Goal: Information Seeking & Learning: Learn about a topic

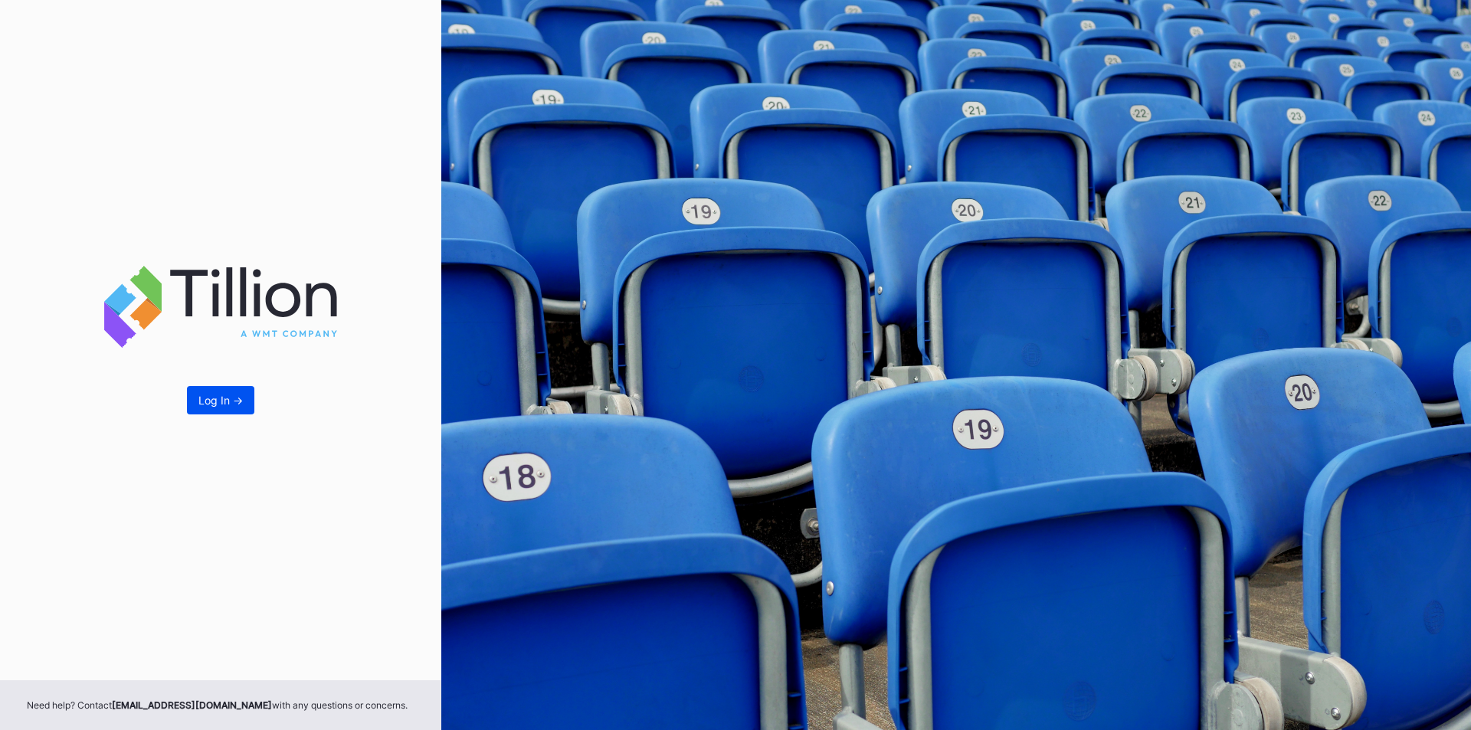
click at [216, 398] on div "Log In ->" at bounding box center [220, 400] width 44 height 13
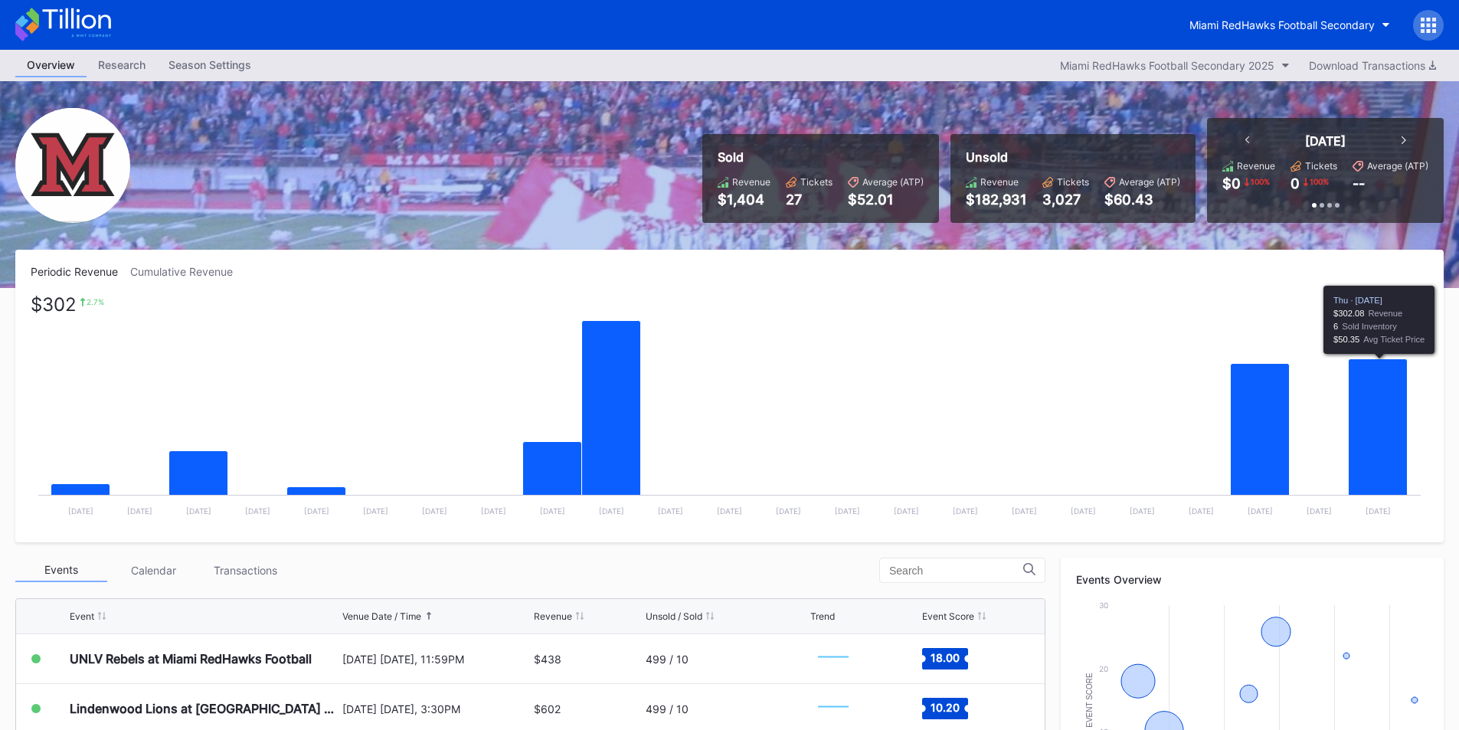
click at [1363, 452] on icon "Chart title" at bounding box center [1378, 442] width 59 height 167
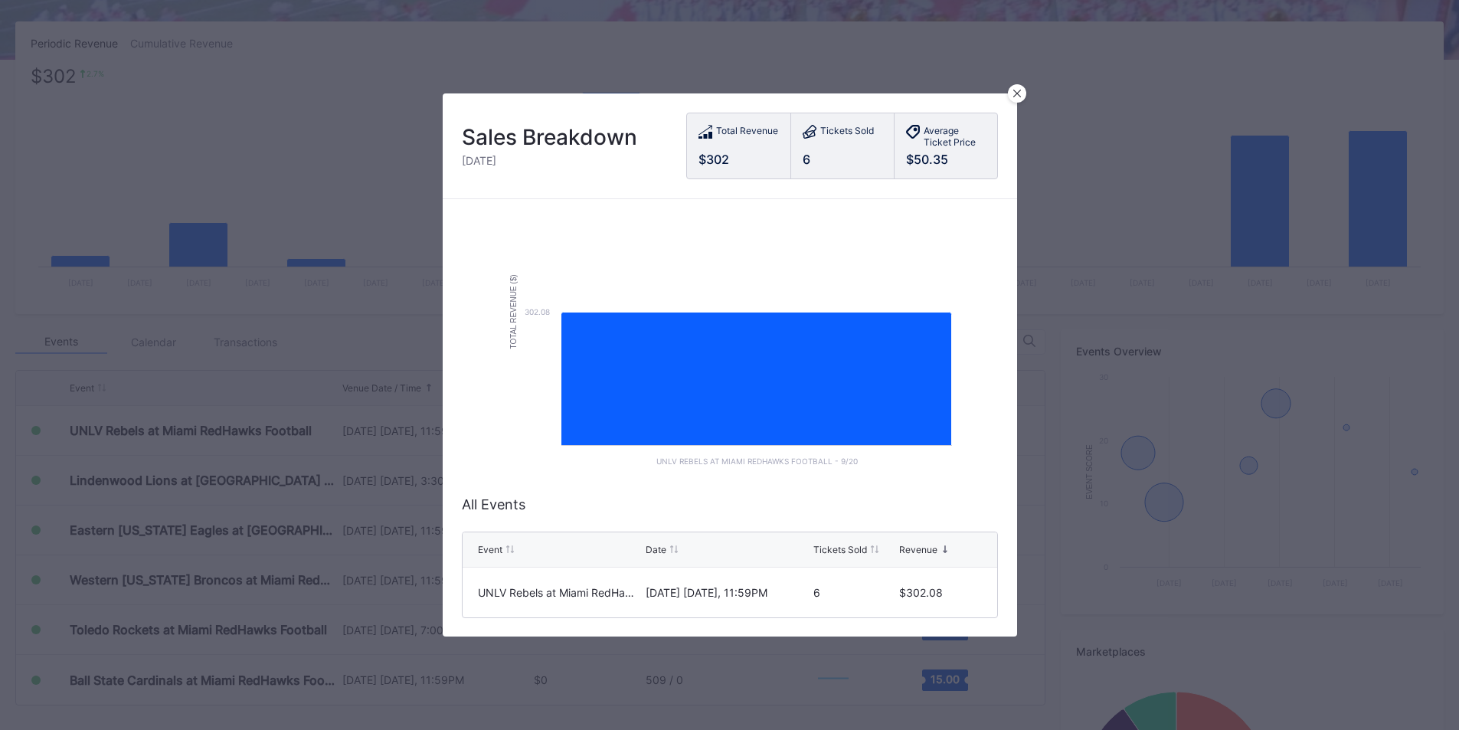
scroll to position [45, 0]
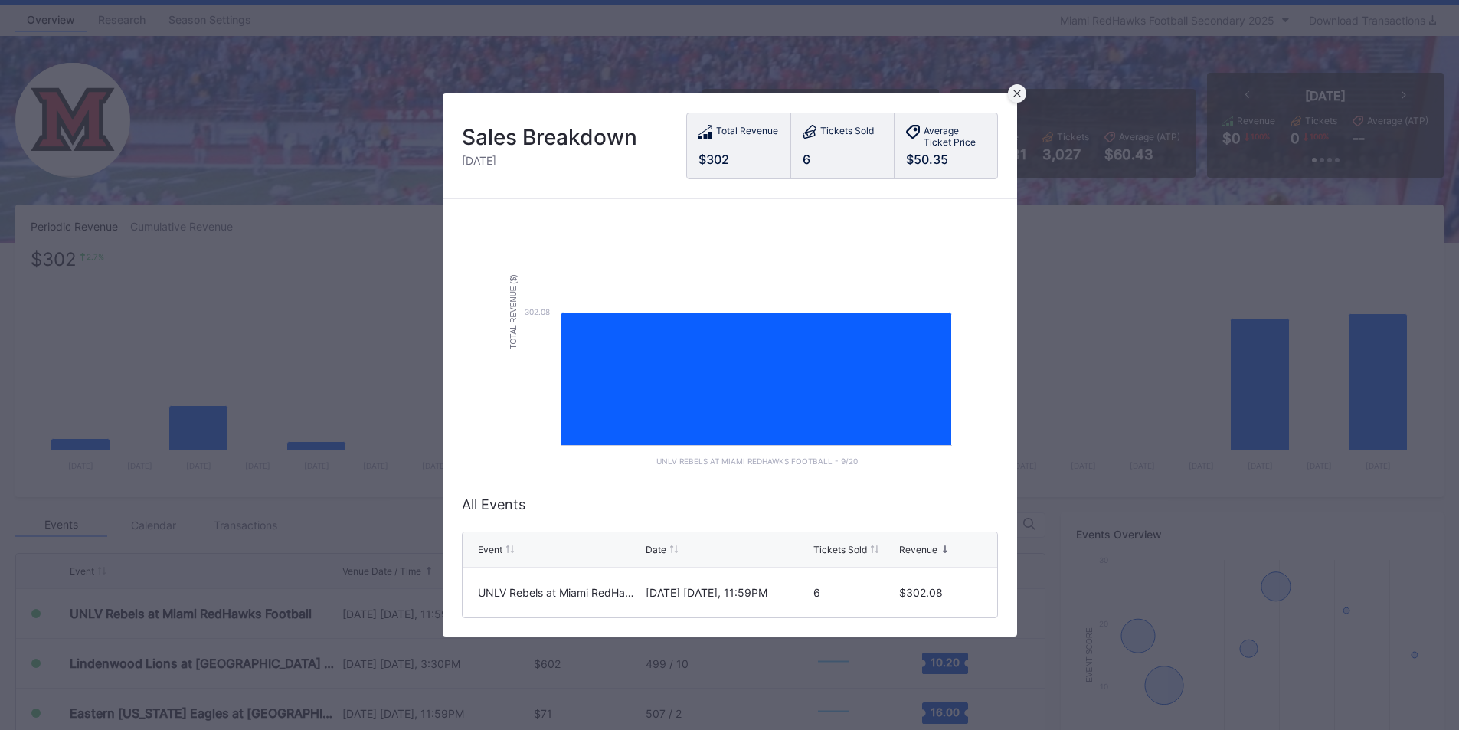
click at [1015, 90] on icon at bounding box center [1018, 94] width 8 height 8
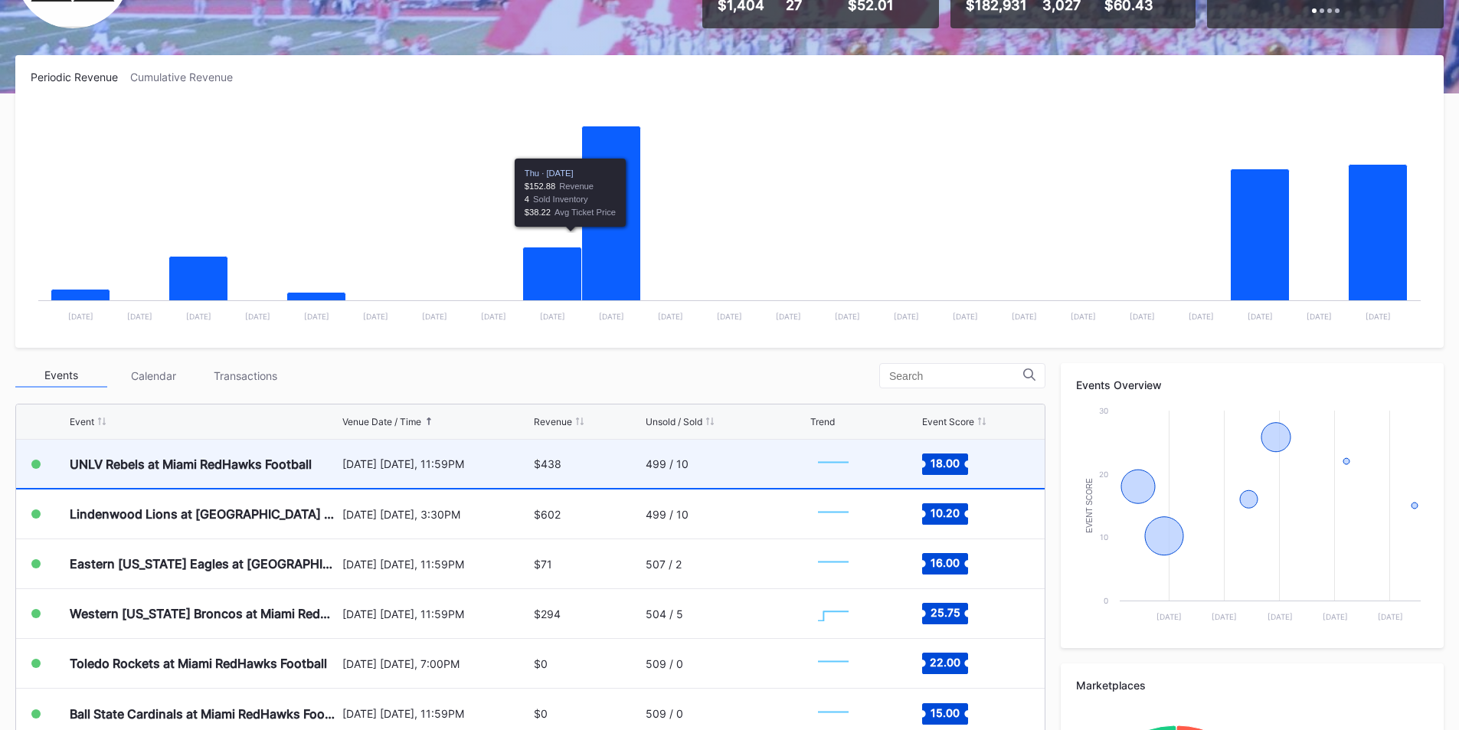
scroll to position [275, 0]
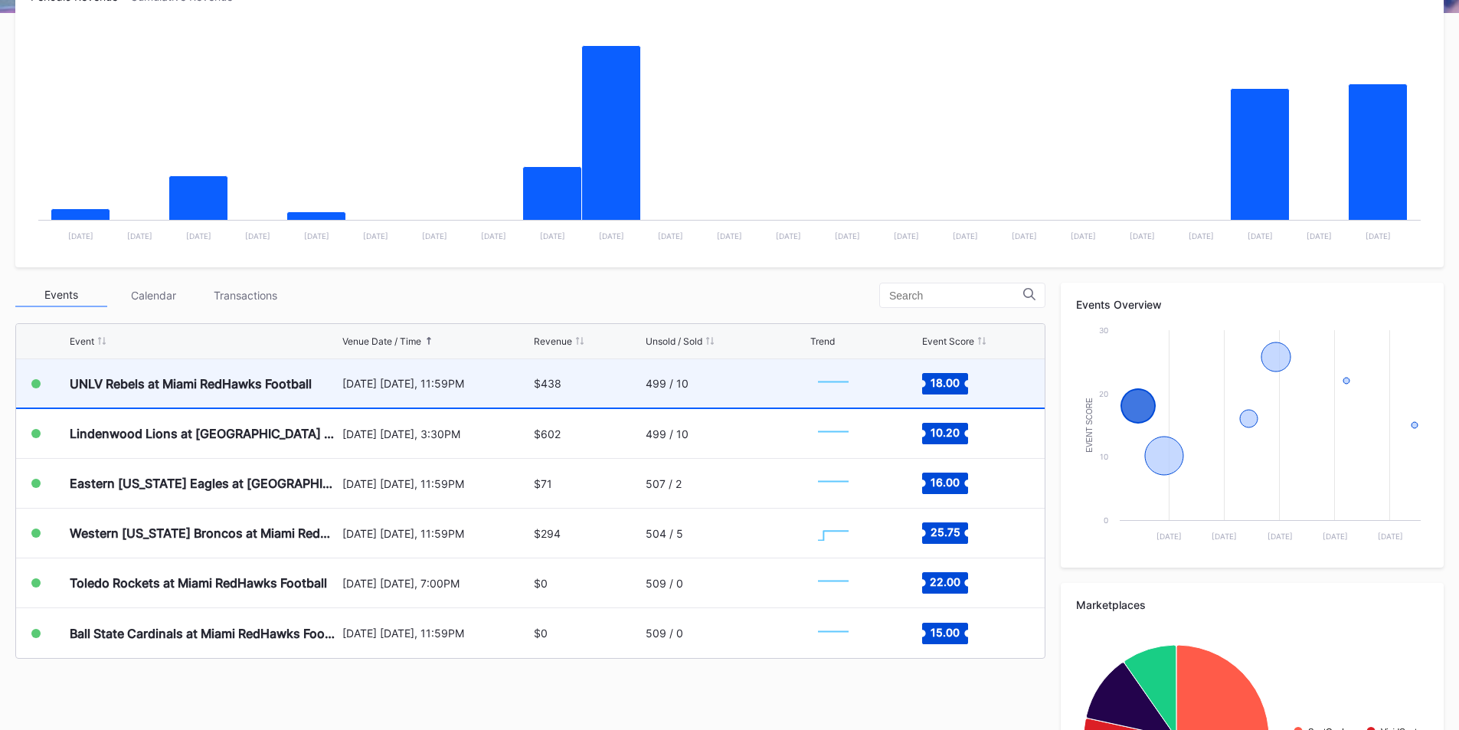
click at [397, 378] on div "[DATE] [DATE], 11:59PM" at bounding box center [436, 383] width 188 height 13
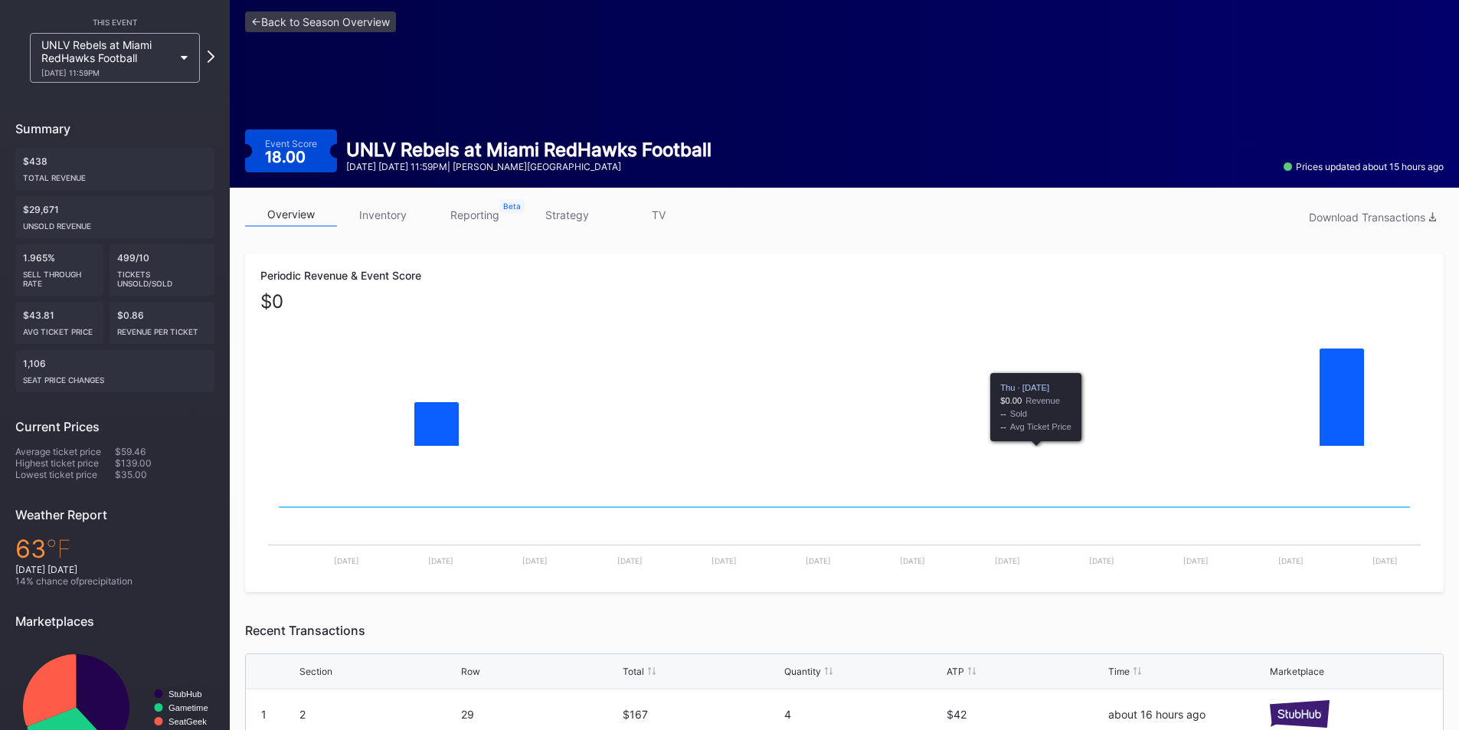
scroll to position [216, 0]
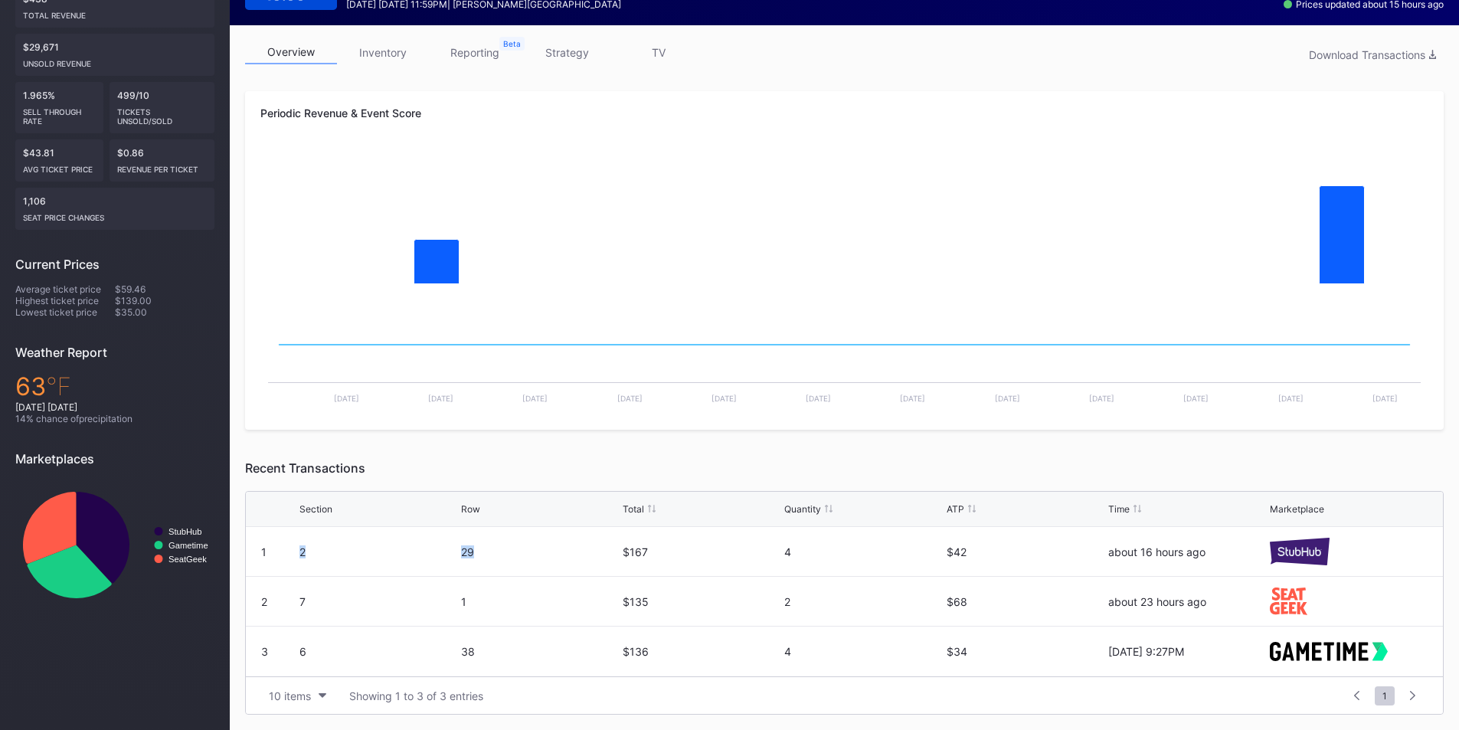
drag, startPoint x: 300, startPoint y: 552, endPoint x: 519, endPoint y: 557, distance: 218.4
click at [512, 557] on div "1 2 29 $167 4 $42 about 16 hours ago" at bounding box center [844, 552] width 1197 height 50
click at [519, 557] on div "29" at bounding box center [540, 551] width 158 height 13
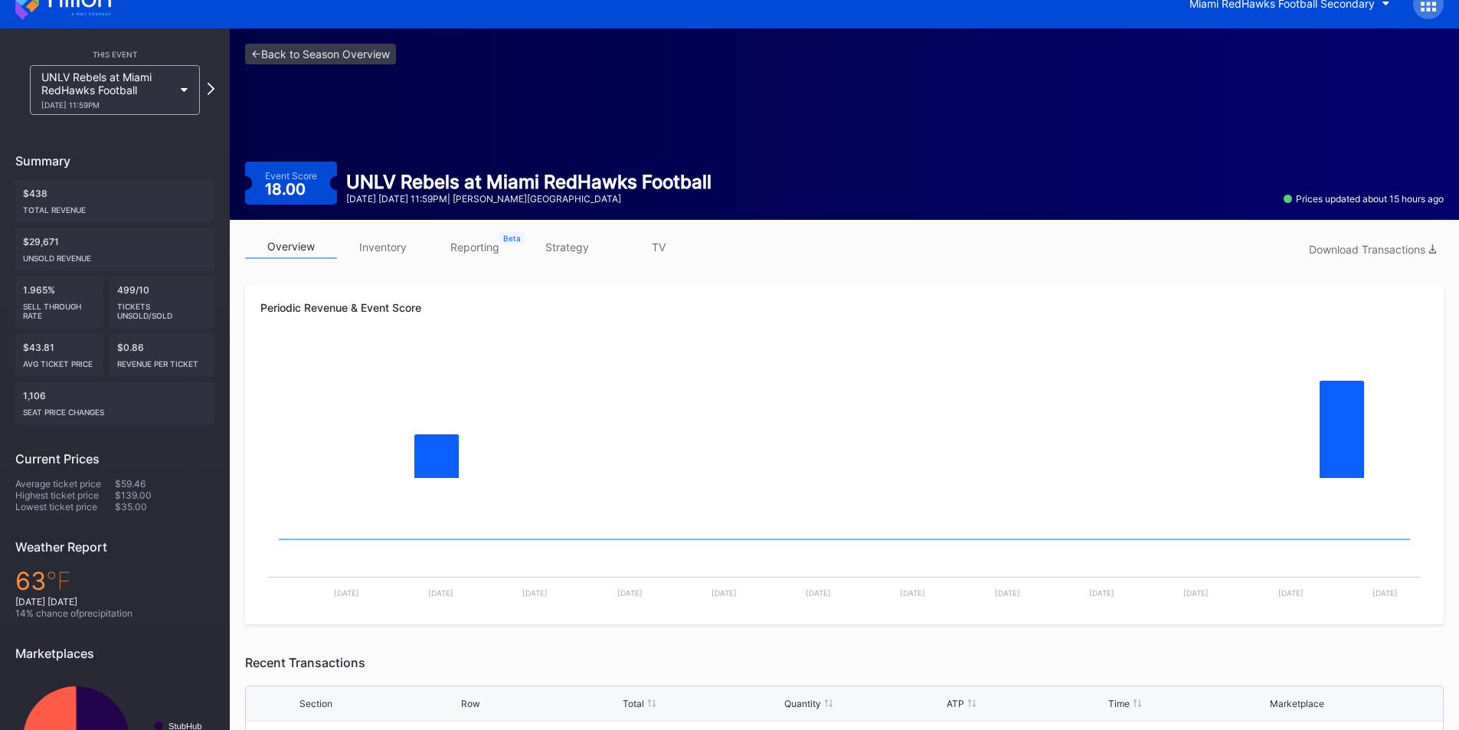
scroll to position [0, 0]
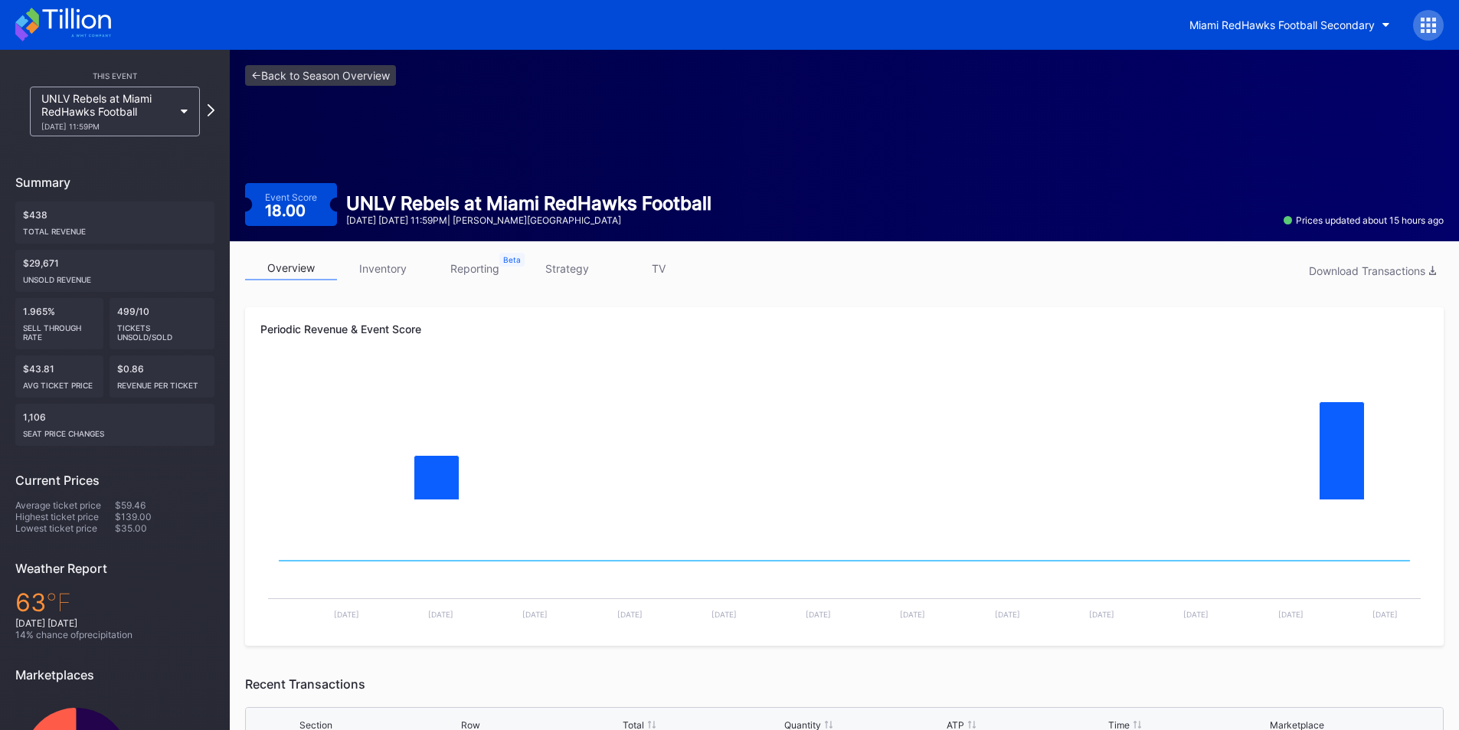
click at [265, 61] on div "<- Back to Season Overview Event Score 18.00 UNLV Rebels at Miami RedHawks Foot…" at bounding box center [845, 146] width 1230 height 192
click at [264, 70] on link "<- Back to Season Overview" at bounding box center [320, 75] width 151 height 21
